Goal: Find specific page/section: Find specific page/section

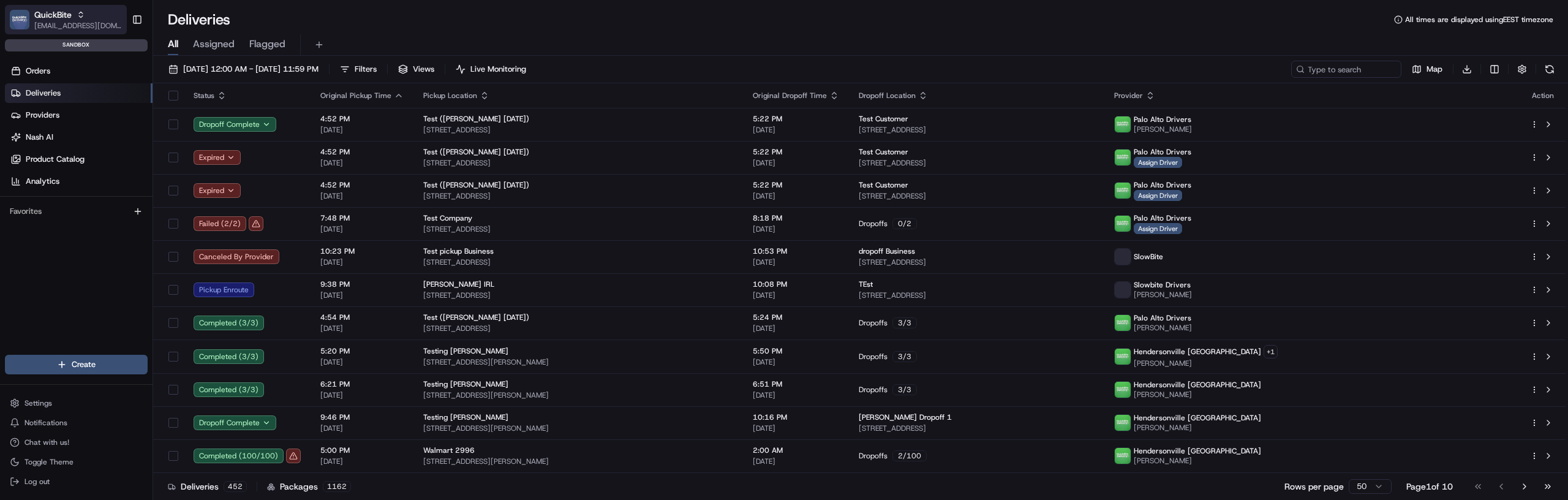
click at [76, 21] on span "[EMAIL_ADDRESS][DOMAIN_NAME]" at bounding box center [78, 26] width 87 height 9
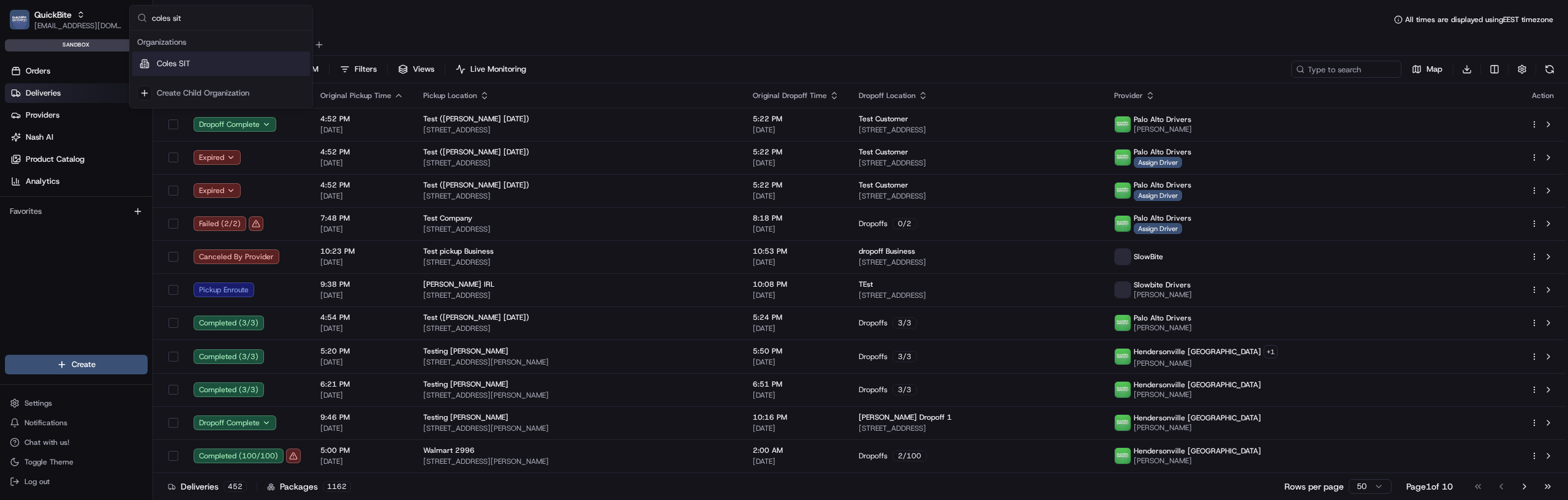
type input "coles sit"
click at [203, 62] on div "Coles SIT" at bounding box center [221, 64] width 178 height 24
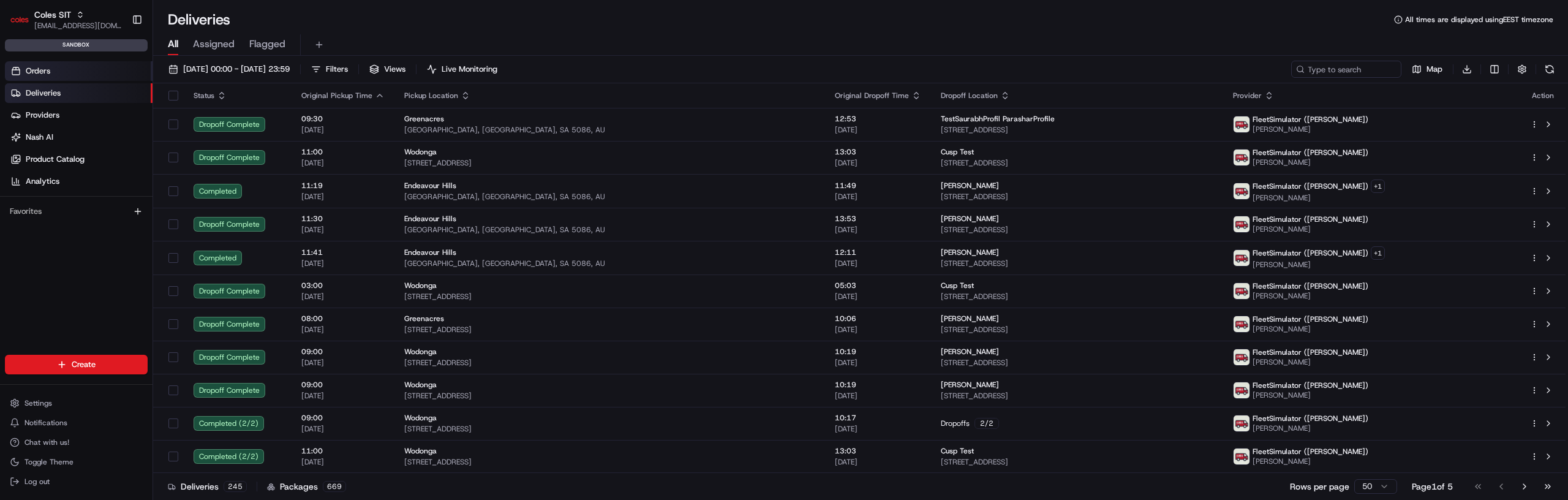
click at [51, 74] on link "Orders" at bounding box center [78, 71] width 147 height 20
